Goal: Task Accomplishment & Management: Use online tool/utility

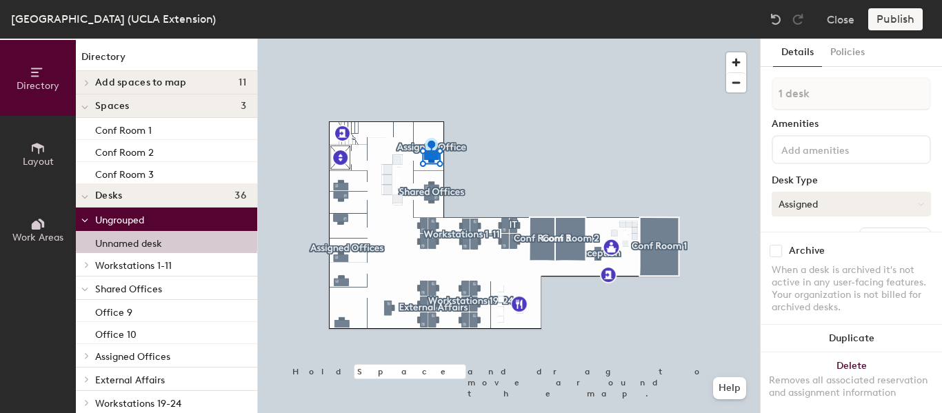
click at [862, 212] on button "Assigned" at bounding box center [851, 204] width 159 height 25
click at [827, 283] on div "Hoteled" at bounding box center [842, 288] width 138 height 21
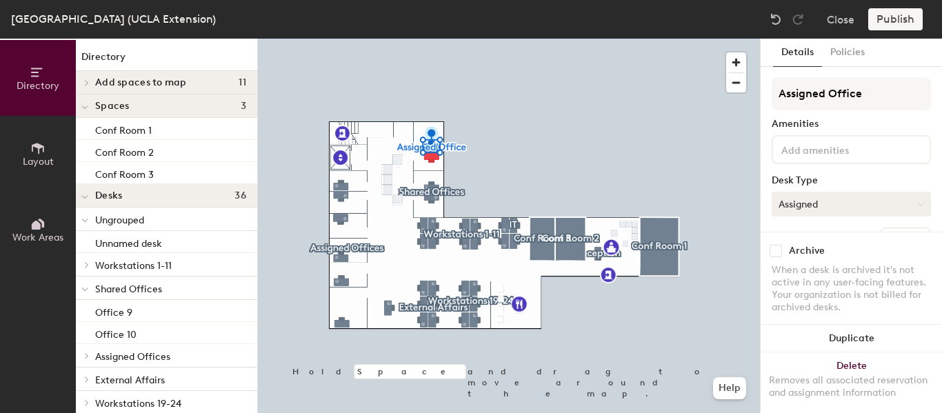
click at [821, 206] on button "Assigned" at bounding box center [851, 204] width 159 height 25
click at [822, 284] on div "Hoteled" at bounding box center [842, 288] width 138 height 21
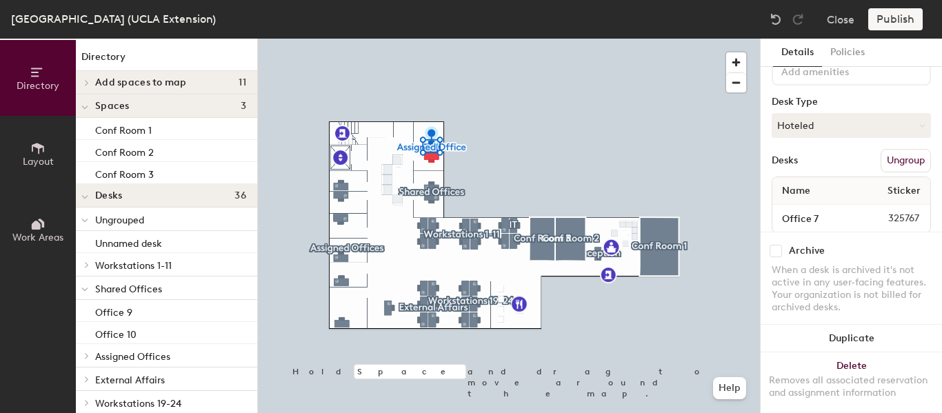
scroll to position [112, 0]
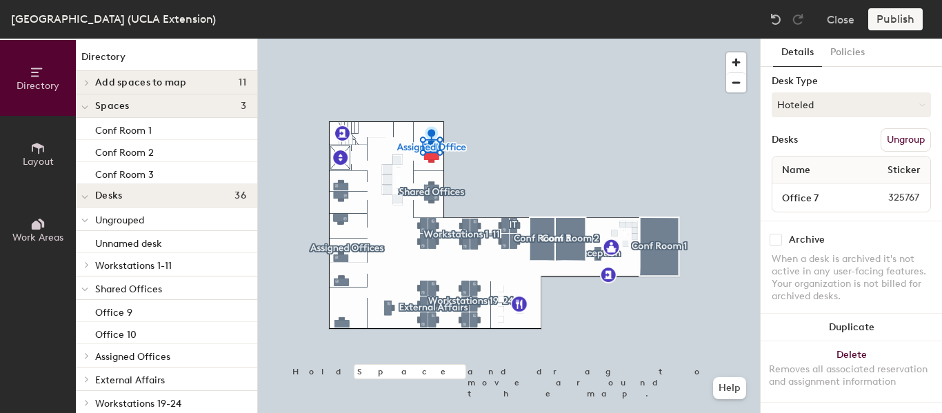
click at [897, 128] on button "Ungroup" at bounding box center [906, 139] width 50 height 23
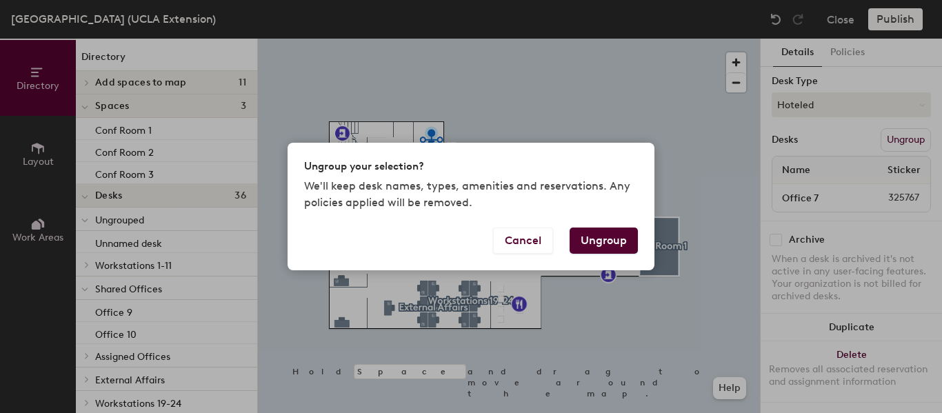
click at [618, 235] on button "Ungroup" at bounding box center [604, 241] width 68 height 26
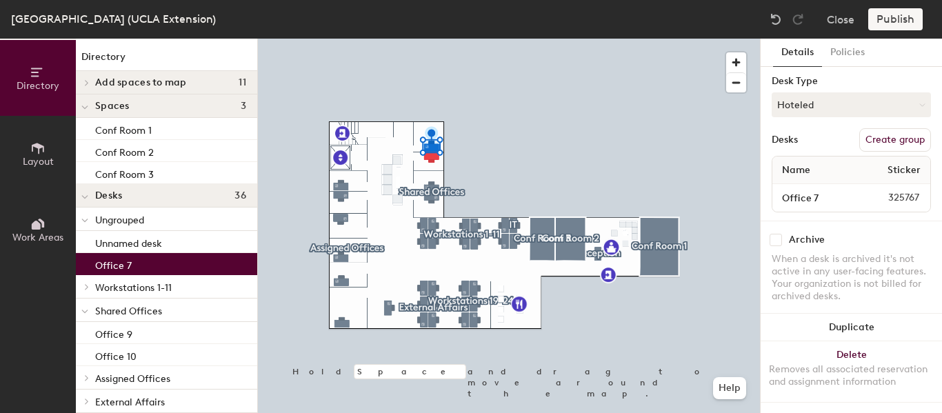
click at [431, 39] on div at bounding box center [509, 39] width 502 height 0
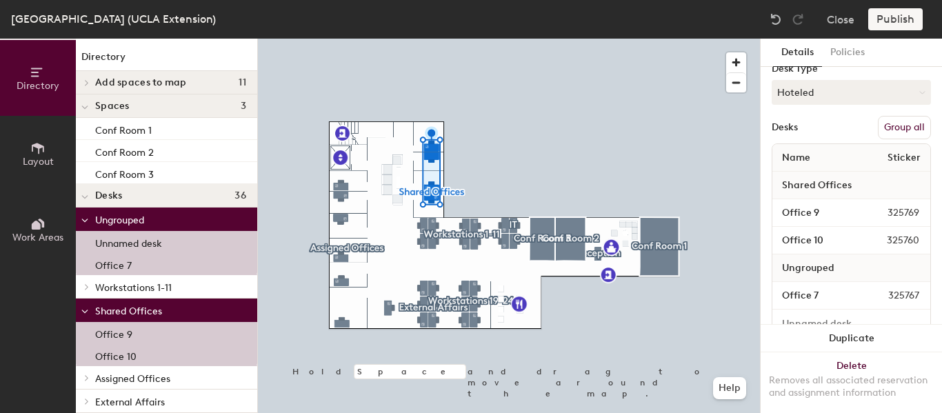
click at [894, 124] on button "Group all" at bounding box center [904, 127] width 53 height 23
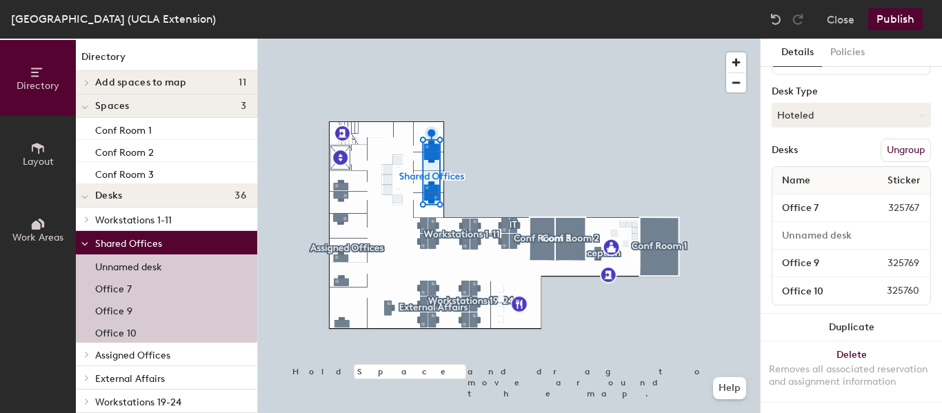
scroll to position [101, 0]
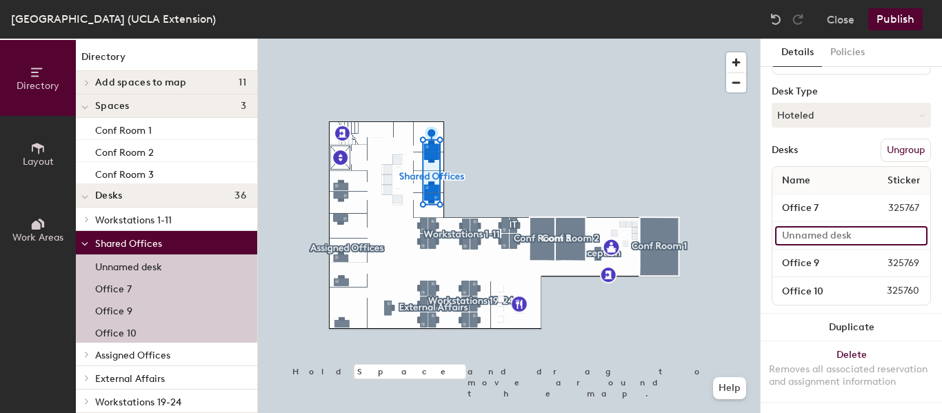
click at [809, 226] on input at bounding box center [851, 235] width 152 height 19
type input "Office 8"
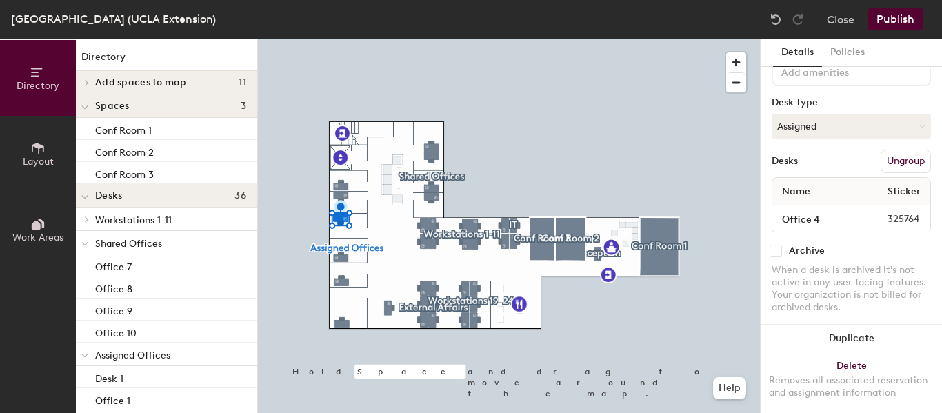
scroll to position [112, 0]
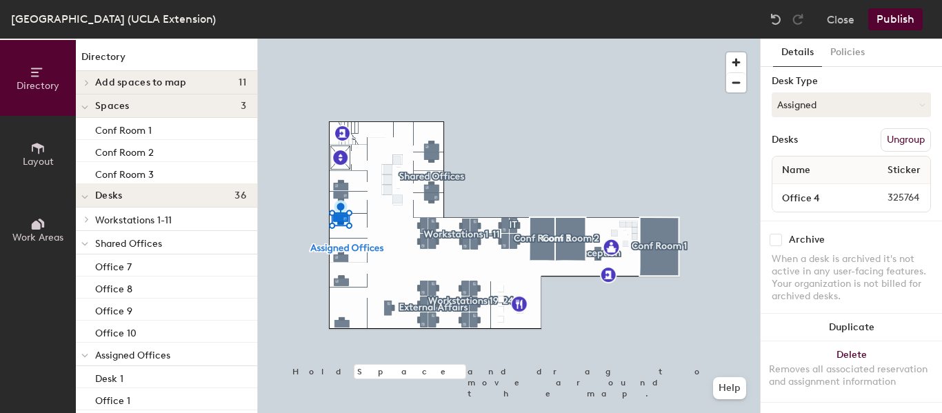
click at [902, 128] on button "Ungroup" at bounding box center [906, 139] width 50 height 23
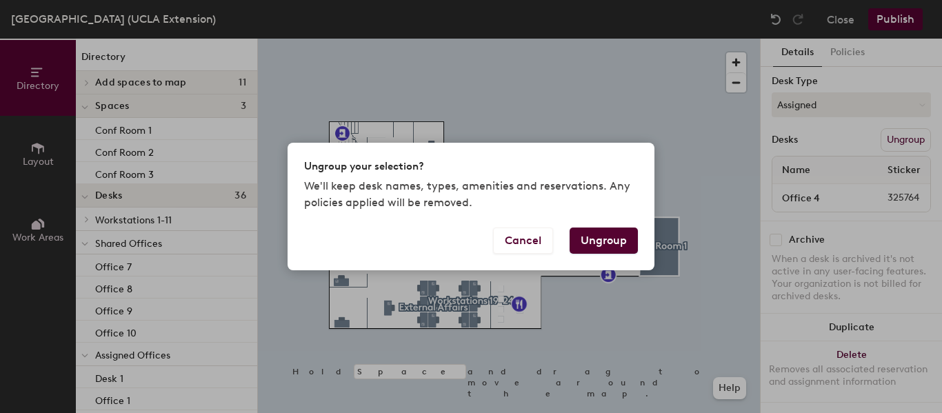
click at [584, 237] on button "Ungroup" at bounding box center [604, 241] width 68 height 26
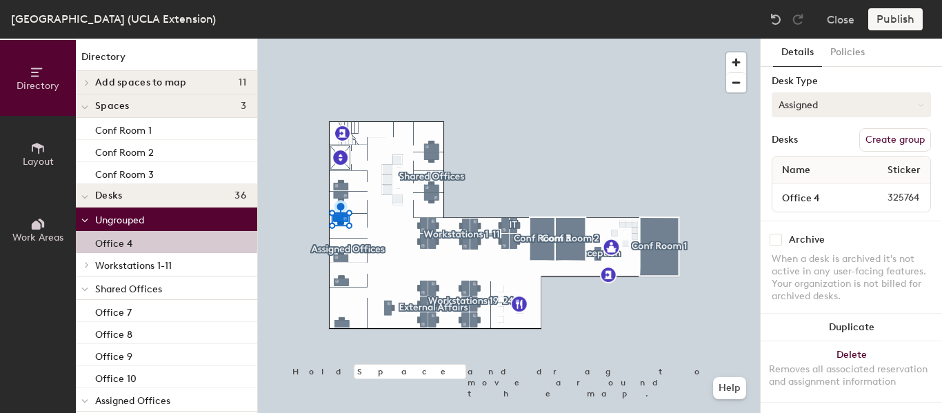
click at [848, 92] on button "Assigned" at bounding box center [851, 104] width 159 height 25
click at [808, 179] on div "Hoteled" at bounding box center [842, 189] width 138 height 21
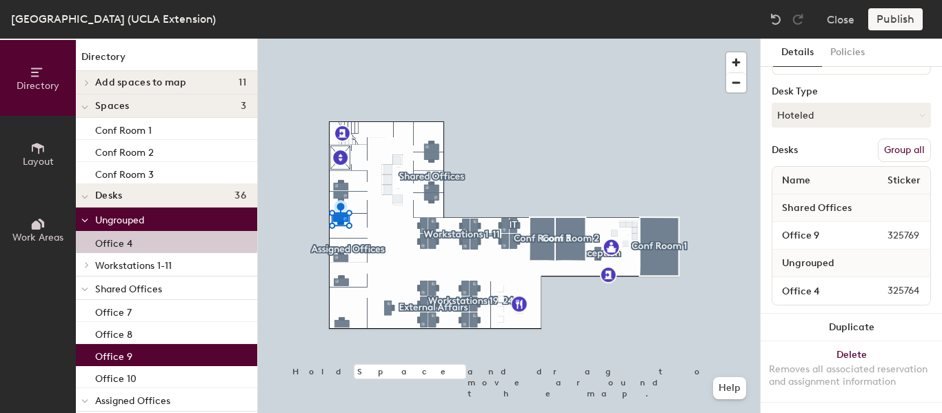
scroll to position [101, 0]
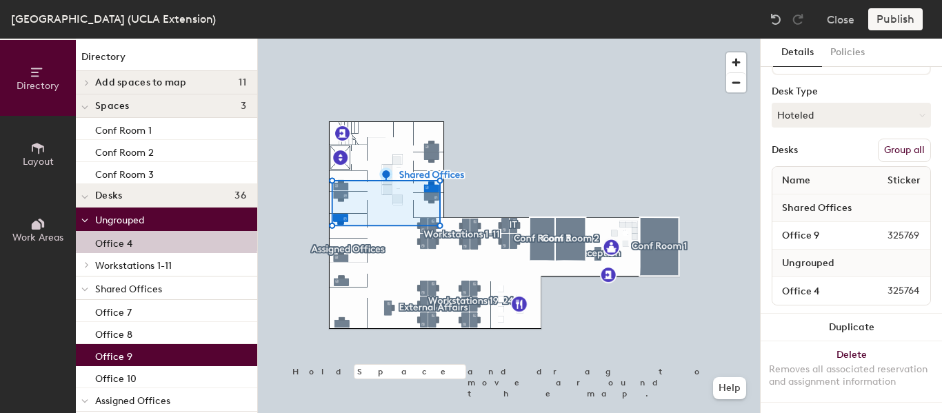
click at [890, 139] on button "Group all" at bounding box center [904, 150] width 53 height 23
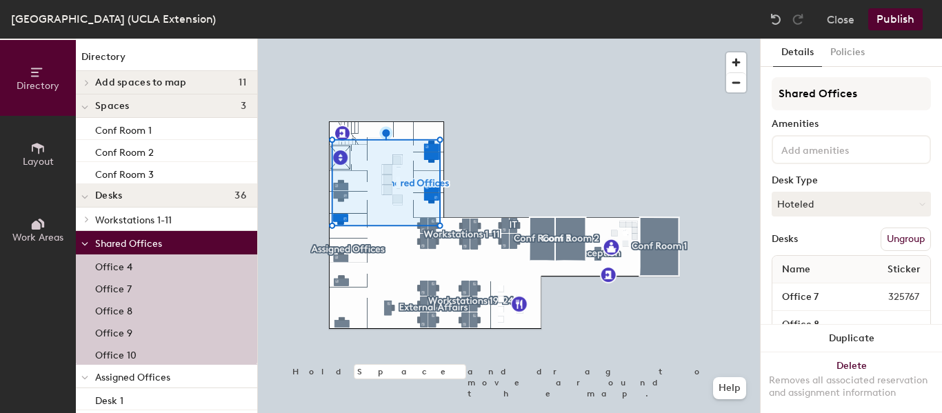
click at [908, 14] on button "Publish" at bounding box center [895, 19] width 54 height 22
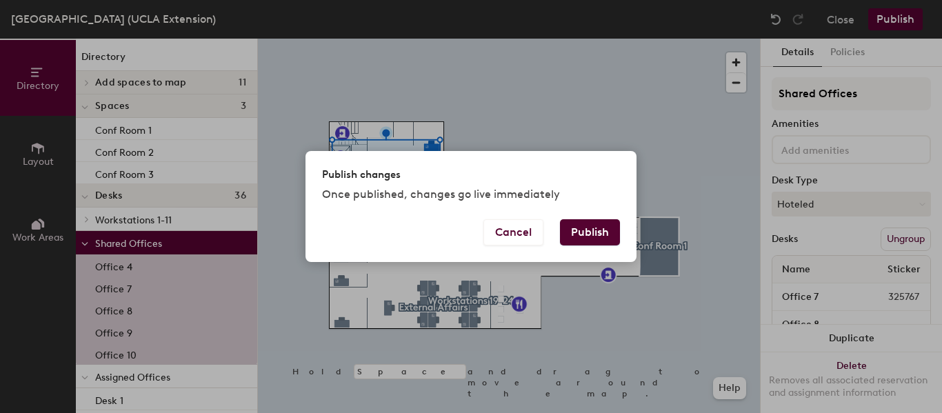
click at [603, 241] on button "Publish" at bounding box center [590, 232] width 60 height 26
